Goal: Task Accomplishment & Management: Manage account settings

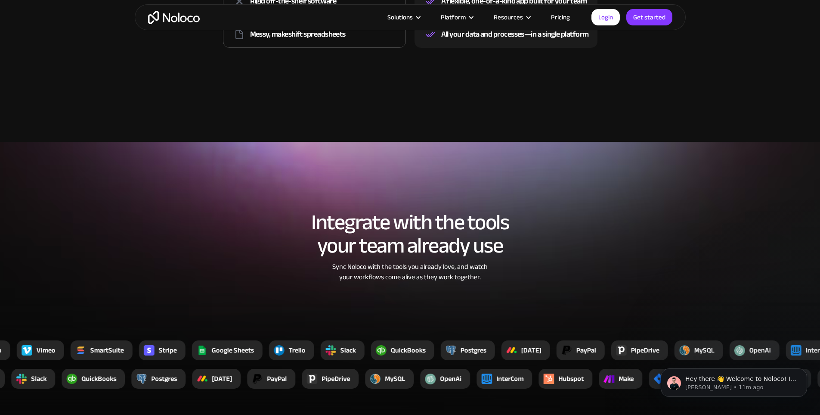
scroll to position [2440, 0]
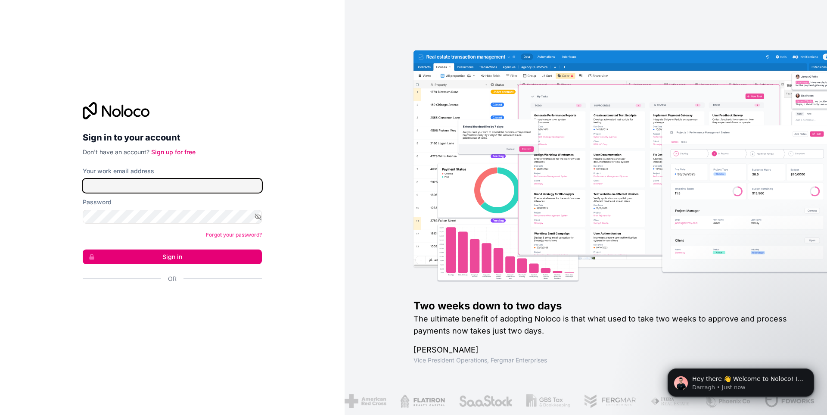
drag, startPoint x: 180, startPoint y: 189, endPoint x: 217, endPoint y: 188, distance: 37.1
click at [180, 189] on input "Your work email address" at bounding box center [172, 186] width 179 height 14
click at [166, 185] on input "Your work email address" at bounding box center [172, 186] width 179 height 14
paste input "adriaan@lanceakonsult.com"
type input "adriaan@lanceakonsult.com"
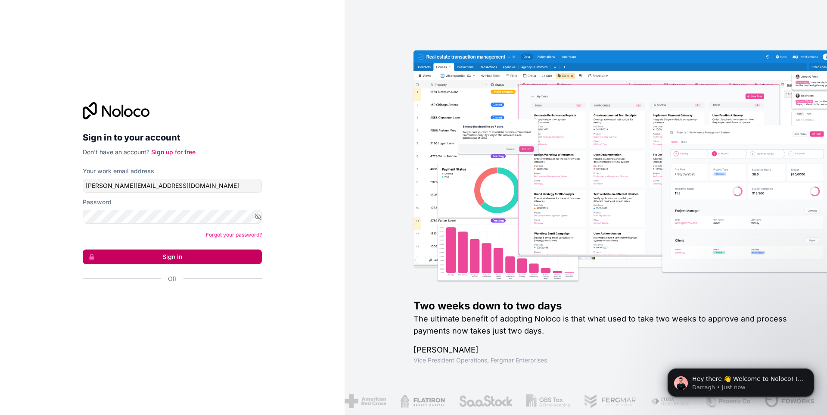
click at [173, 255] on button "Sign in" at bounding box center [172, 256] width 179 height 15
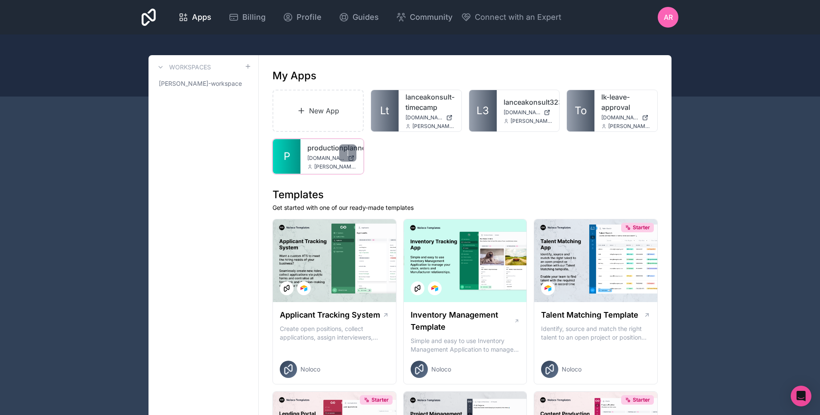
drag, startPoint x: 306, startPoint y: 152, endPoint x: 319, endPoint y: 152, distance: 12.9
click at [306, 152] on div "productionplanner productionplanner.noloco.co adriaan@lanceakonsult.com" at bounding box center [332, 156] width 63 height 34
click at [310, 158] on span "productionplanner.noloco.co" at bounding box center [325, 158] width 37 height 7
